Goal: Transaction & Acquisition: Purchase product/service

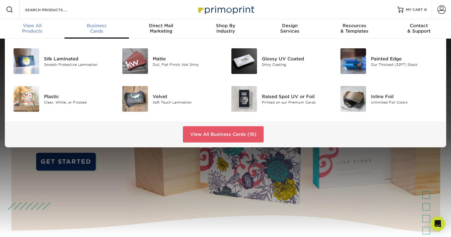
click at [30, 34] on link "View All Products" at bounding box center [32, 28] width 64 height 19
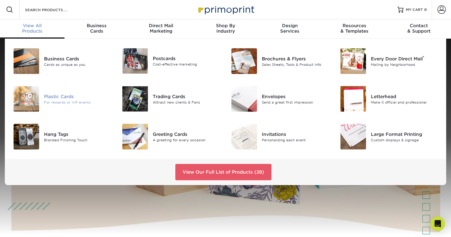
click at [65, 96] on div "Plastic Cards" at bounding box center [78, 96] width 68 height 7
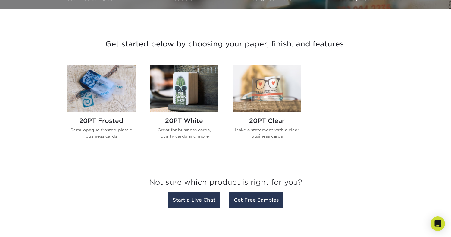
scroll to position [201, 0]
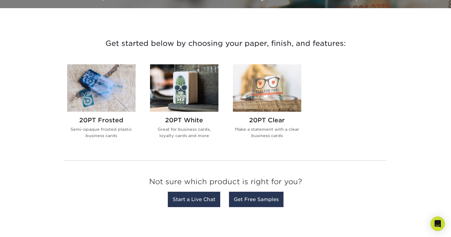
click at [96, 83] on img at bounding box center [101, 87] width 68 height 47
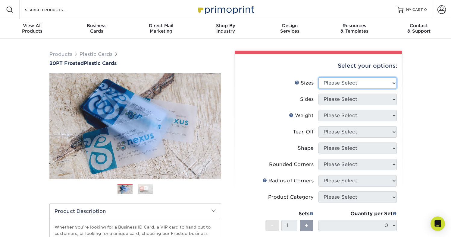
click at [343, 87] on select "Please Select 2" x 3.5" 2" x 8" 2.12" x 3.375" 2.5" x 2.5" 4.25" x 6"" at bounding box center [357, 82] width 78 height 11
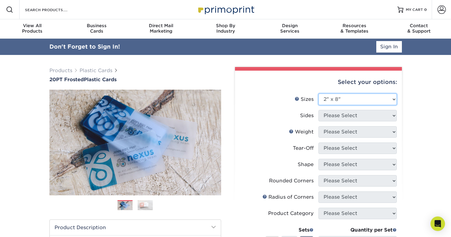
click at [318, 93] on select "Please Select 2" x 3.5" 2" x 8" 2.12" x 3.375" 2.5" x 2.5" 4.25" x 6"" at bounding box center [357, 98] width 78 height 11
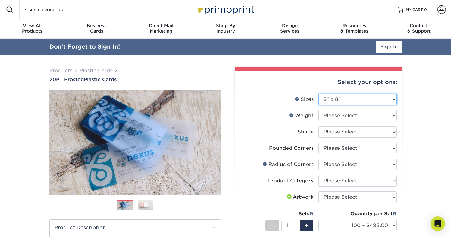
click at [339, 98] on select "Please Select 2" x 3.5" 2" x 8" 2.12" x 3.375" 2.5" x 2.5" 4.25" x 6"" at bounding box center [357, 98] width 78 height 11
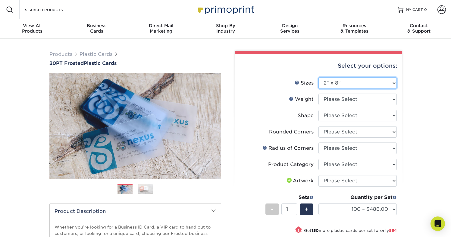
select select "2.00x3.50"
click at [318, 77] on select "Please Select 2" x 3.5" 2" x 8" 2.12" x 3.375" 2.5" x 2.5" 4.25" x 6"" at bounding box center [357, 82] width 78 height 11
select select
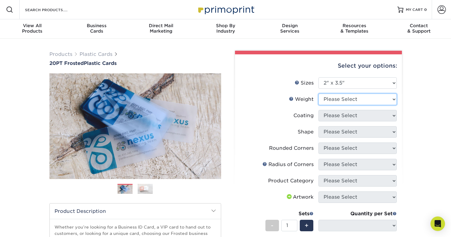
click at [340, 95] on select "Please Select 20PT Frosted Plastic" at bounding box center [357, 98] width 78 height 11
select select "20PT Frosted Plastic"
click at [318, 93] on select "Please Select 20PT Frosted Plastic" at bounding box center [357, 98] width 78 height 11
select select
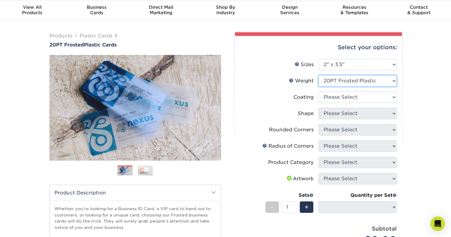
scroll to position [20, 0]
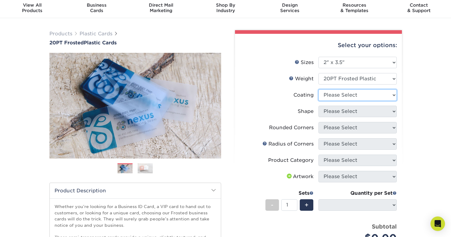
click at [341, 96] on select at bounding box center [357, 94] width 78 height 11
select select "3e7618de-abca-4bda-9f97-8b9129e913d8"
click at [318, 89] on select at bounding box center [357, 94] width 78 height 11
select select
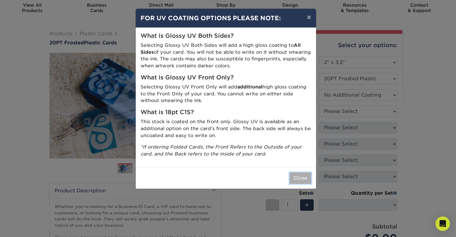
click at [302, 179] on button "Close" at bounding box center [300, 177] width 22 height 11
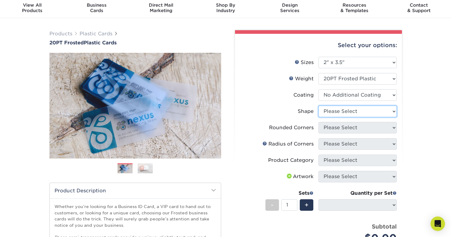
click at [360, 107] on select "Please Select Oval Standard" at bounding box center [357, 110] width 78 height 11
select select "standard"
click at [318, 105] on select "Please Select Oval Standard" at bounding box center [357, 110] width 78 height 11
select select "-1"
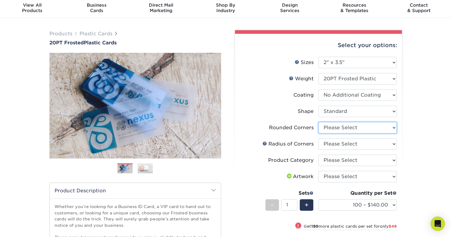
click at [349, 127] on select "Please Select Yes - Round 4 Corners" at bounding box center [357, 127] width 78 height 11
select select "7672df9e-0e0a-464d-8e1f-920c575e4da3"
click at [318, 122] on select "Please Select Yes - Round 4 Corners" at bounding box center [357, 127] width 78 height 11
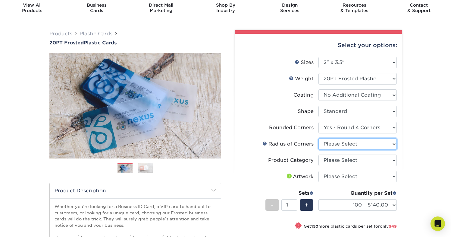
click at [347, 142] on select "Please Select Rounded 1/8" Rounded 1/4"" at bounding box center [357, 143] width 78 height 11
select select "589680c7-ee9a-431b-9d12-d7aeb1386a97"
click at [318, 138] on select "Please Select Rounded 1/8" Rounded 1/4"" at bounding box center [357, 143] width 78 height 11
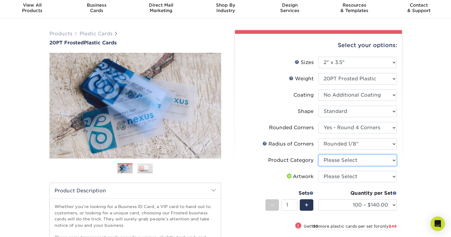
click at [356, 160] on select "Please Select Business Cards" at bounding box center [357, 159] width 78 height 11
select select "3b5148f1-0588-4f88-a218-97bcfdce65c1"
click at [318, 154] on select "Please Select Business Cards" at bounding box center [357, 159] width 78 height 11
click at [355, 176] on select "Please Select I will upload files I need a design - $100" at bounding box center [357, 176] width 78 height 11
select select "upload"
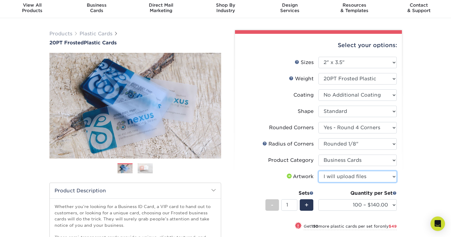
click at [318, 171] on select "Please Select I will upload files I need a design - $100" at bounding box center [357, 176] width 78 height 11
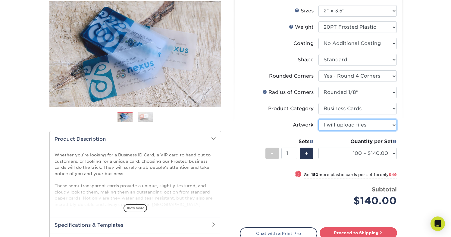
scroll to position [78, 0]
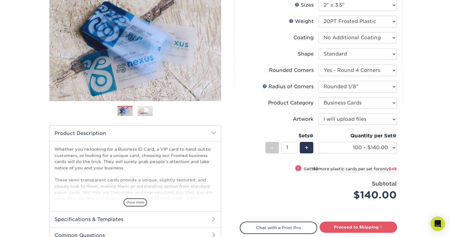
click at [383, 153] on div "Quantity per Set 100 – $140.00 250 – $189.00 500 – $243.00 1000 – $272.00 2500 …" at bounding box center [357, 146] width 78 height 28
click at [382, 149] on select "100 – $140.00 250 – $189.00 500 – $243.00 1000 – $272.00 2500 – $657.00 5000 – …" at bounding box center [357, 147] width 78 height 11
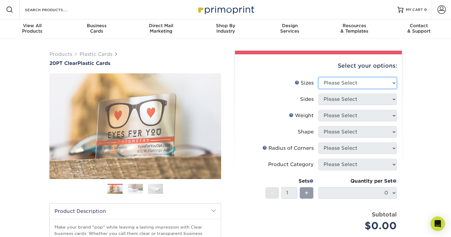
click at [354, 83] on select "Please Select 2" x 3.5" 2.12" x 3.375" 2.5" x 2.5"" at bounding box center [357, 82] width 78 height 11
select select "2.00x3.50"
click at [318, 77] on select "Please Select 2" x 3.5" 2.12" x 3.375" 2.5" x 2.5"" at bounding box center [357, 82] width 78 height 11
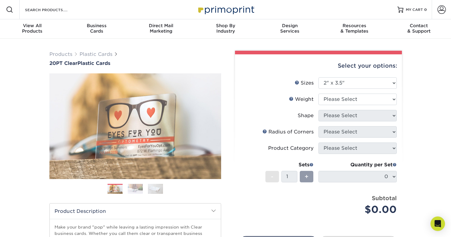
click at [343, 105] on li "Weight Help Weight Please Select 20PT Clear Plastic 20PT Clear Plastic" at bounding box center [318, 101] width 157 height 16
click at [342, 99] on select "Please Select 20PT Clear Plastic 20PT Clear Plastic" at bounding box center [357, 98] width 78 height 11
select select "20PT Clear Plastic"
click at [318, 93] on select "Please Select 20PT Clear Plastic 20PT Clear Plastic" at bounding box center [357, 98] width 78 height 11
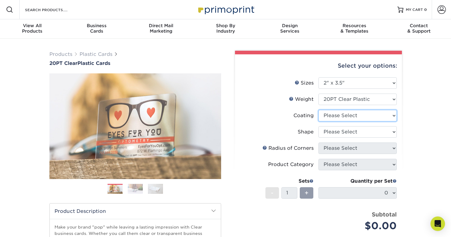
click at [361, 114] on select at bounding box center [357, 115] width 78 height 11
select select "3e7618de-abca-4bda-9f97-8b9129e913d8"
click at [318, 110] on select at bounding box center [357, 115] width 78 height 11
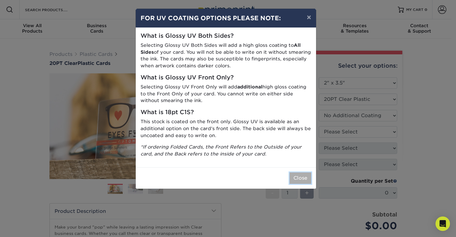
click at [298, 177] on button "Close" at bounding box center [300, 177] width 22 height 11
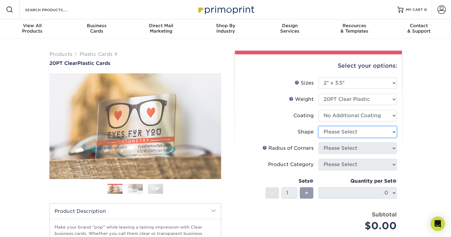
click at [352, 130] on select "Please Select Standard Oval" at bounding box center [357, 131] width 78 height 11
select select "standard"
click at [318, 126] on select "Please Select Standard Oval" at bounding box center [357, 131] width 78 height 11
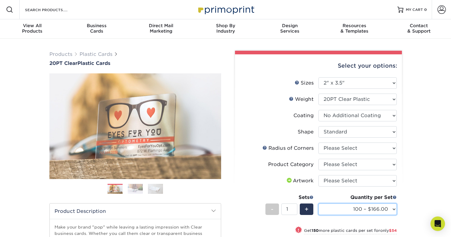
click at [356, 209] on select "100 – $166.00 250 – $220.00 500 – $272.00 1000 – $329.00 2500 – $771.00 5000 – …" at bounding box center [357, 208] width 78 height 11
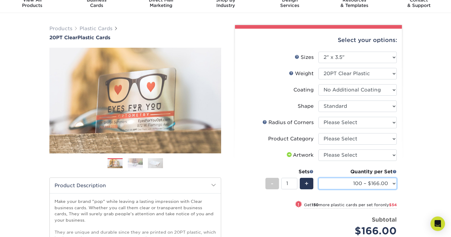
scroll to position [28, 0]
